Goal: Find specific page/section: Find specific page/section

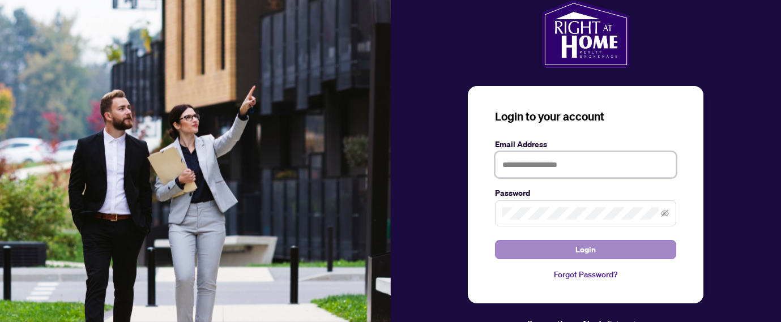
type input "**********"
click at [593, 250] on span "Login" at bounding box center [585, 250] width 20 height 18
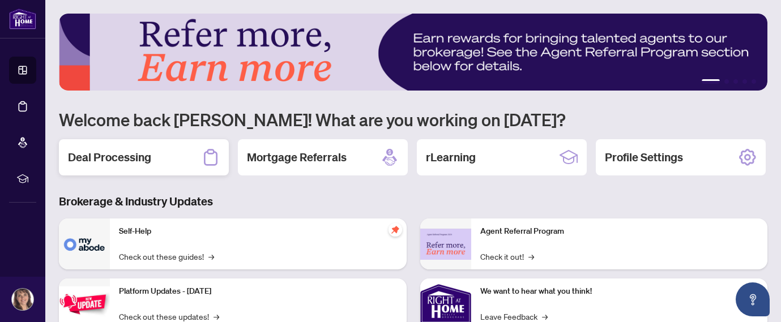
click at [183, 159] on div "Deal Processing" at bounding box center [144, 157] width 170 height 36
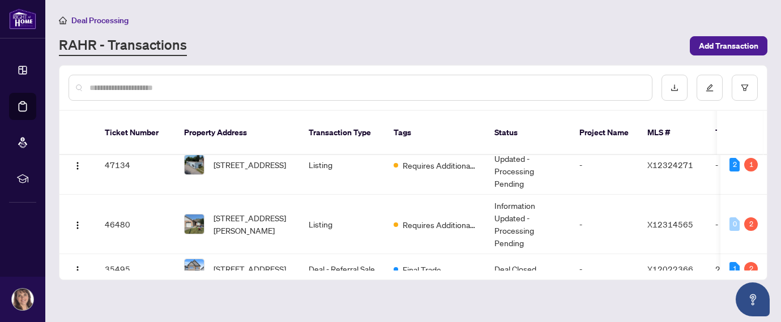
scroll to position [271, 0]
